Goal: Use online tool/utility: Use online tool/utility

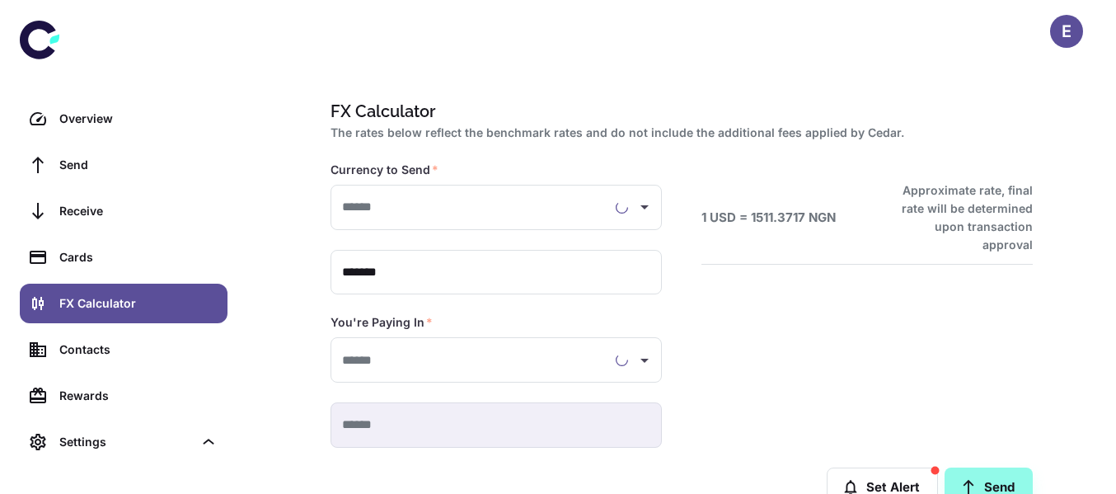
type input "**********"
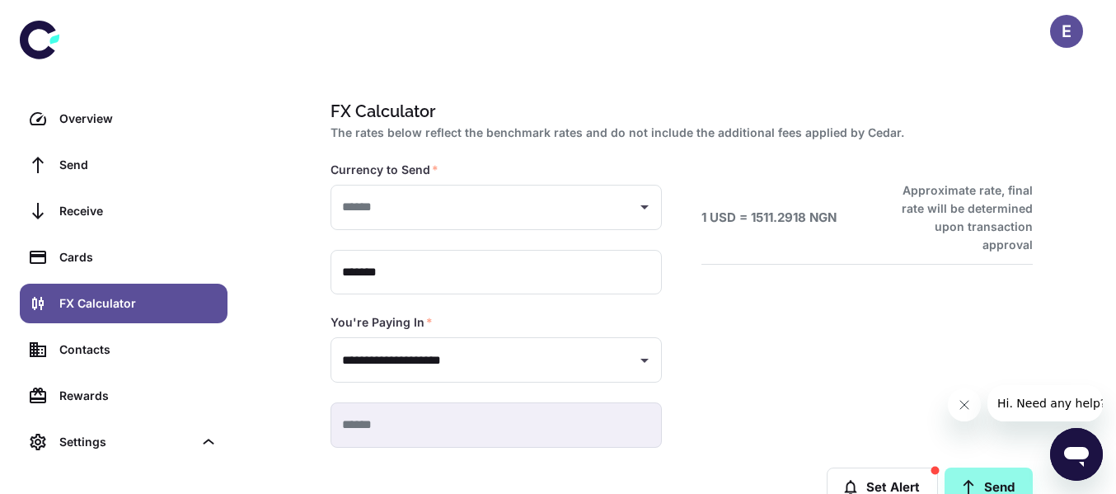
type input "**********"
